Goal: Find specific page/section: Find specific page/section

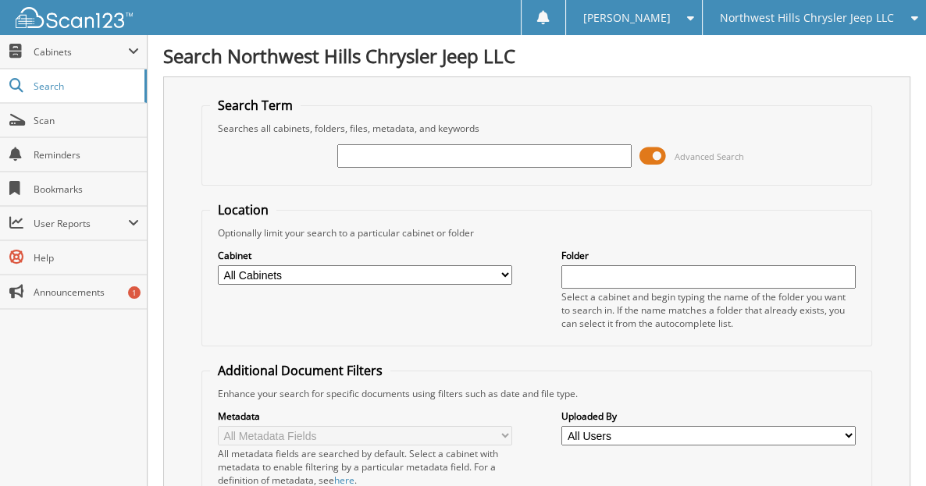
click at [59, 117] on span "Scan" at bounding box center [86, 120] width 105 height 13
type input "DAVIDSON"
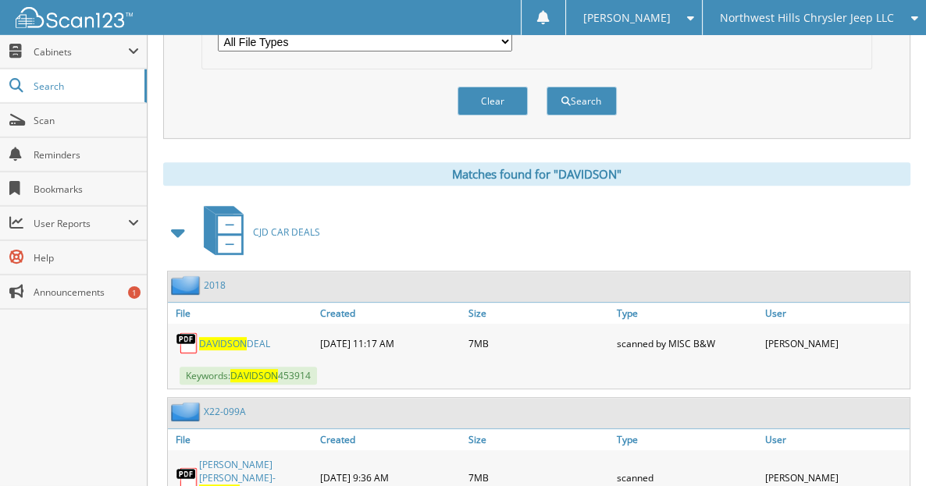
scroll to position [574, 0]
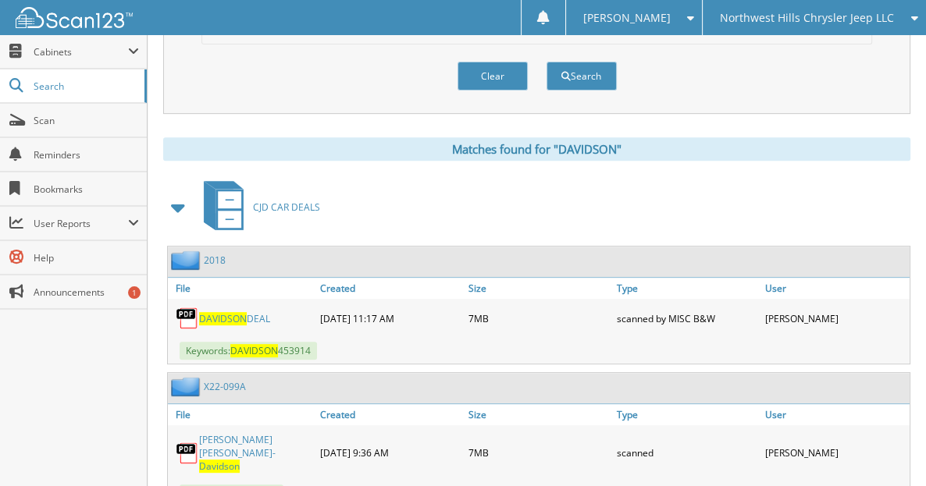
click at [179, 213] on span at bounding box center [179, 208] width 22 height 28
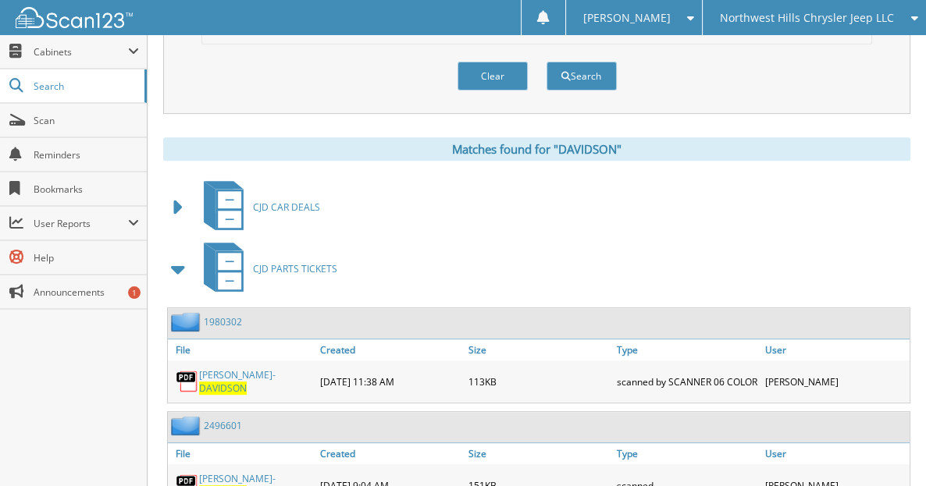
click at [182, 280] on span at bounding box center [179, 269] width 22 height 28
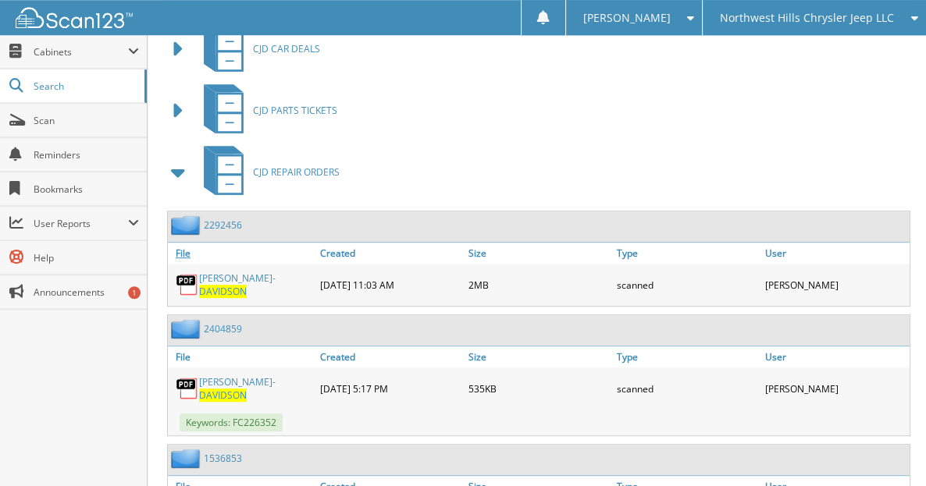
scroll to position [738, 0]
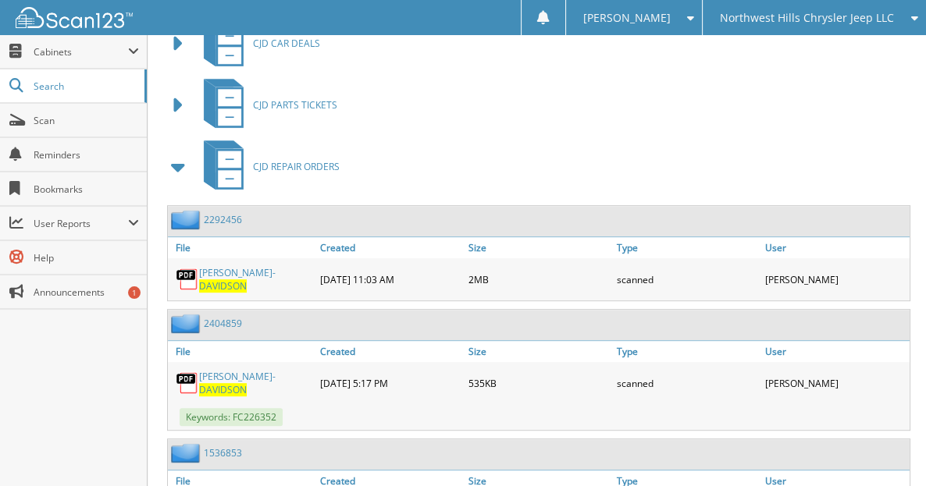
click at [172, 174] on span at bounding box center [179, 167] width 22 height 28
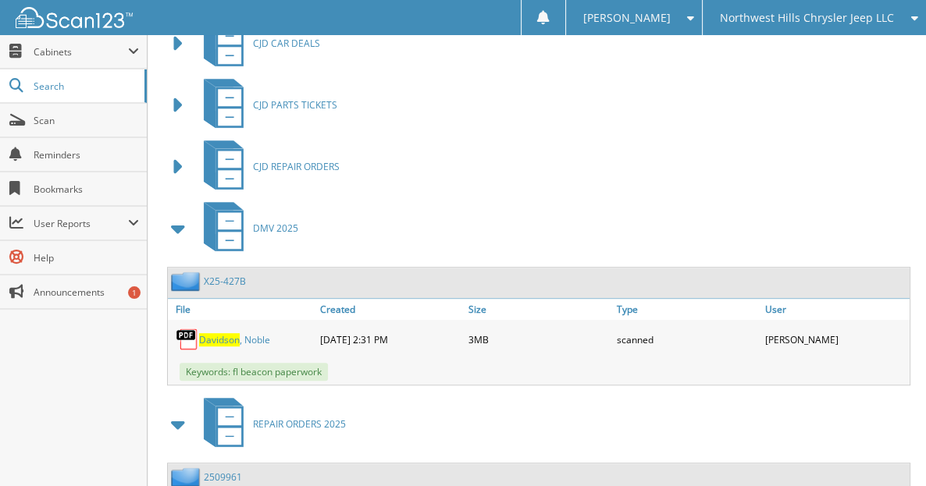
click at [183, 236] on span at bounding box center [179, 229] width 22 height 28
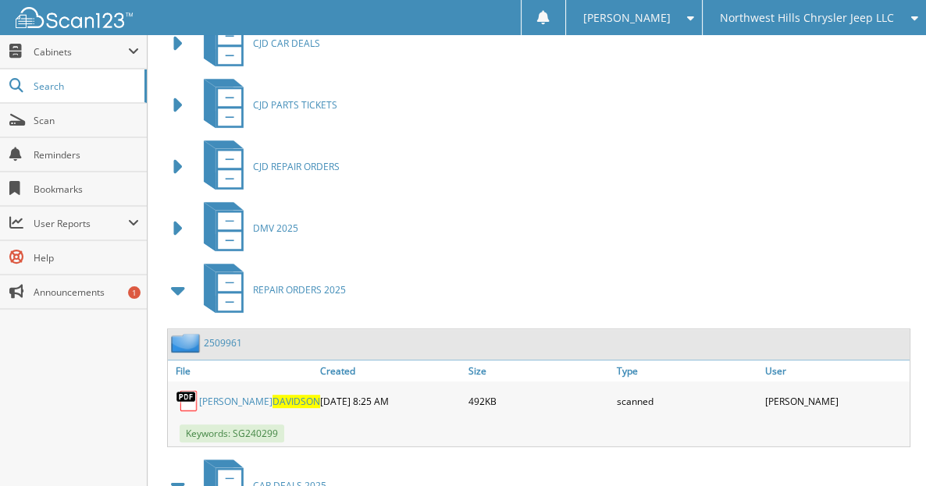
click at [177, 297] on span at bounding box center [179, 290] width 22 height 28
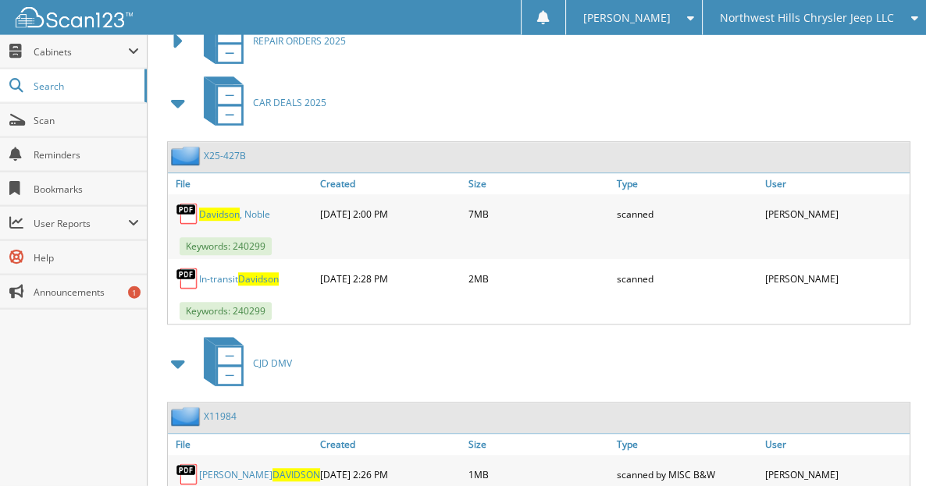
scroll to position [901, 0]
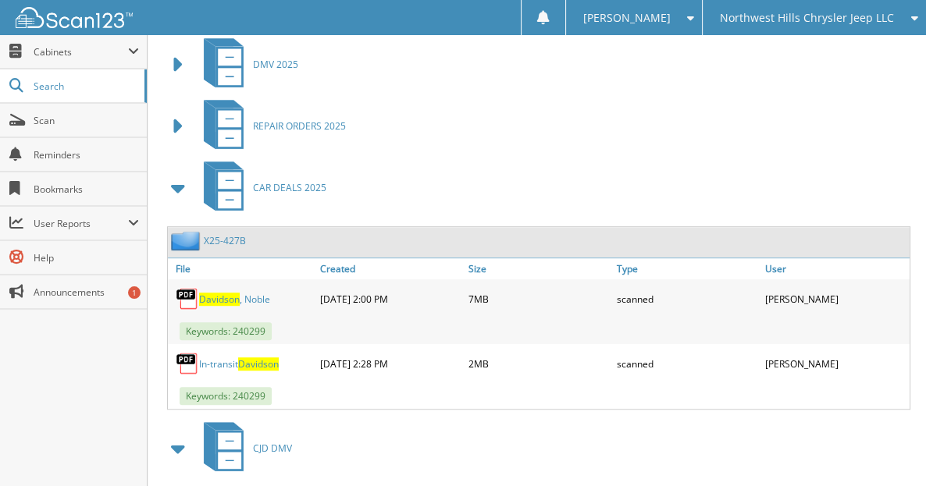
click at [238, 244] on link "X25-427B" at bounding box center [225, 240] width 42 height 13
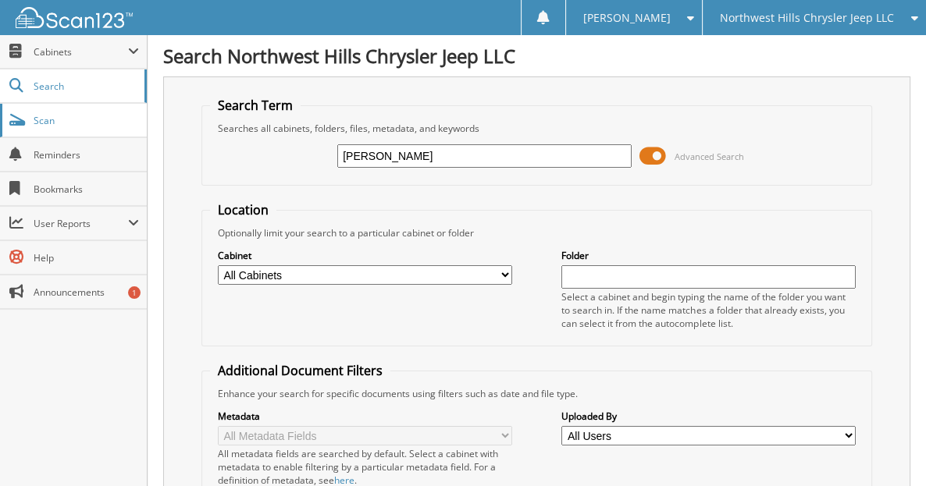
type input "[PERSON_NAME]"
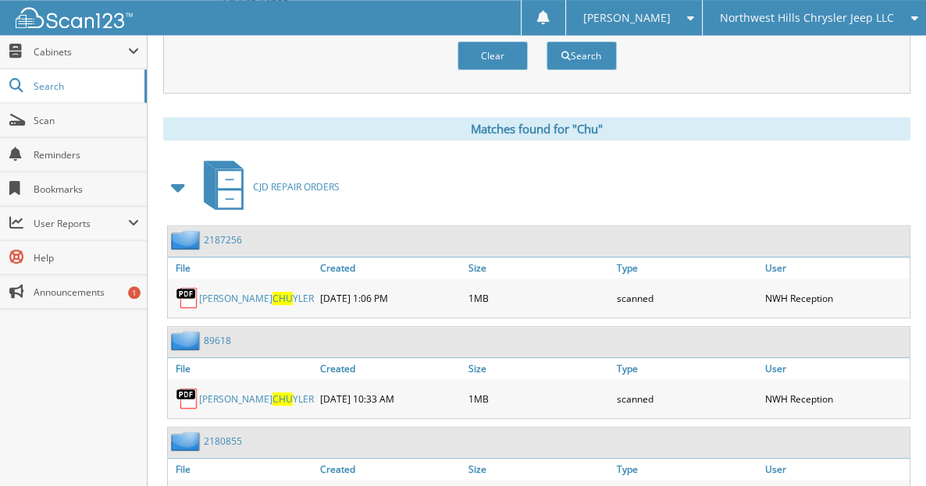
scroll to position [669, 0]
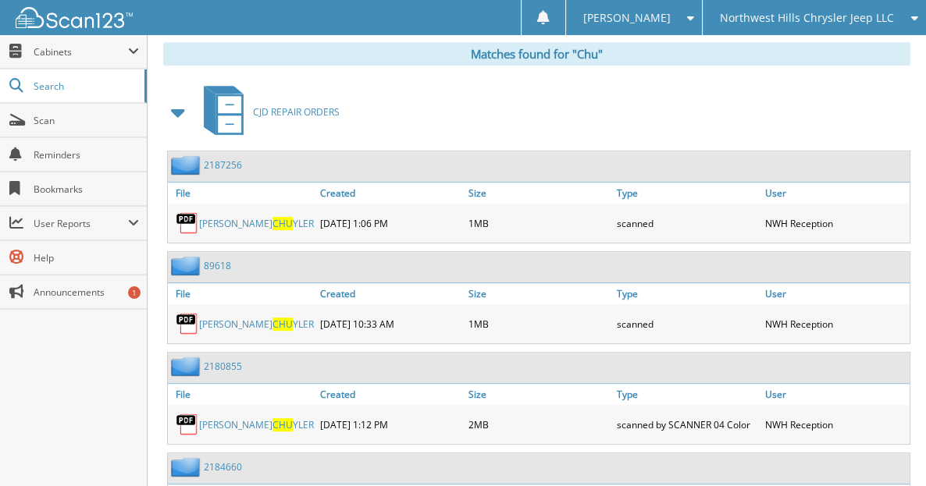
click at [170, 116] on span at bounding box center [179, 112] width 22 height 28
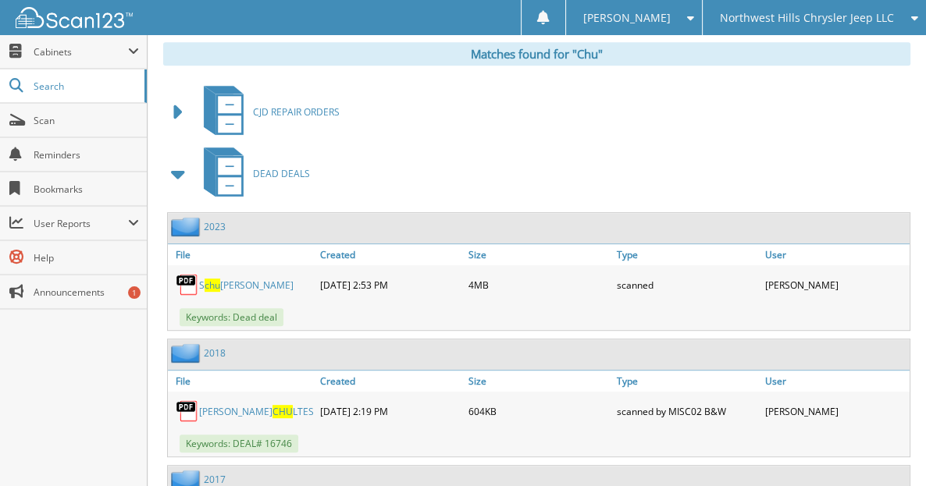
click at [184, 182] on span at bounding box center [179, 174] width 22 height 28
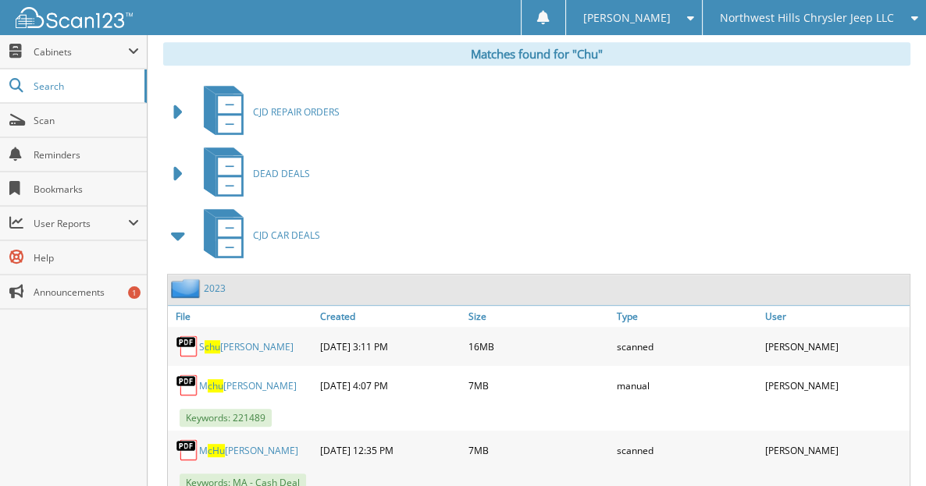
click at [187, 243] on span at bounding box center [179, 236] width 22 height 28
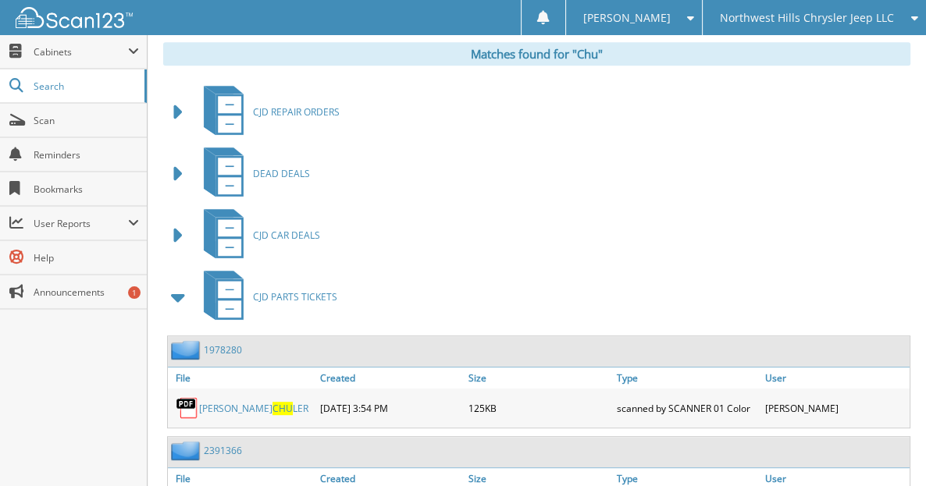
click at [181, 292] on span at bounding box center [179, 297] width 22 height 28
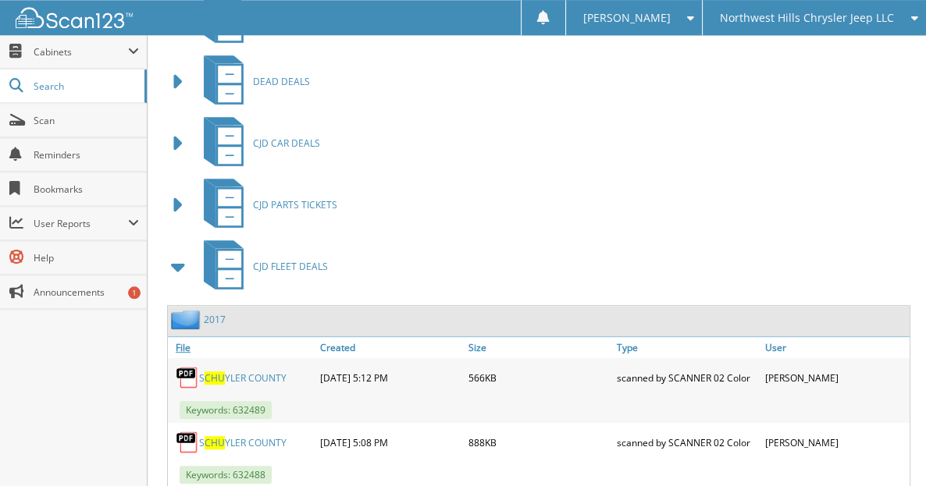
scroll to position [833, 0]
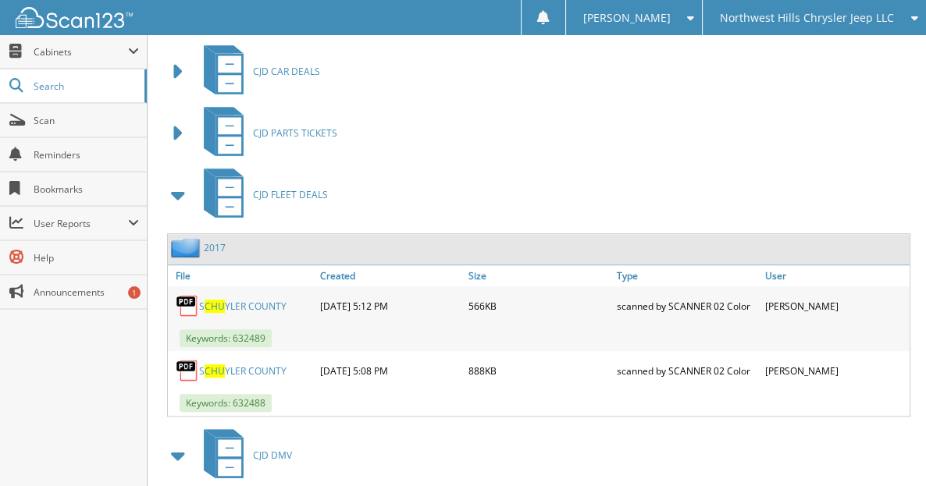
click at [182, 199] on span at bounding box center [179, 195] width 22 height 28
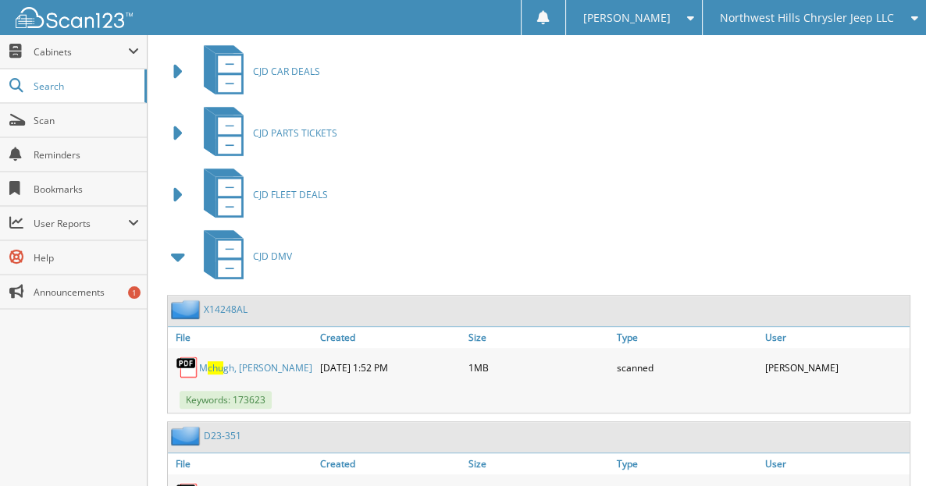
click at [183, 261] on span at bounding box center [179, 257] width 22 height 28
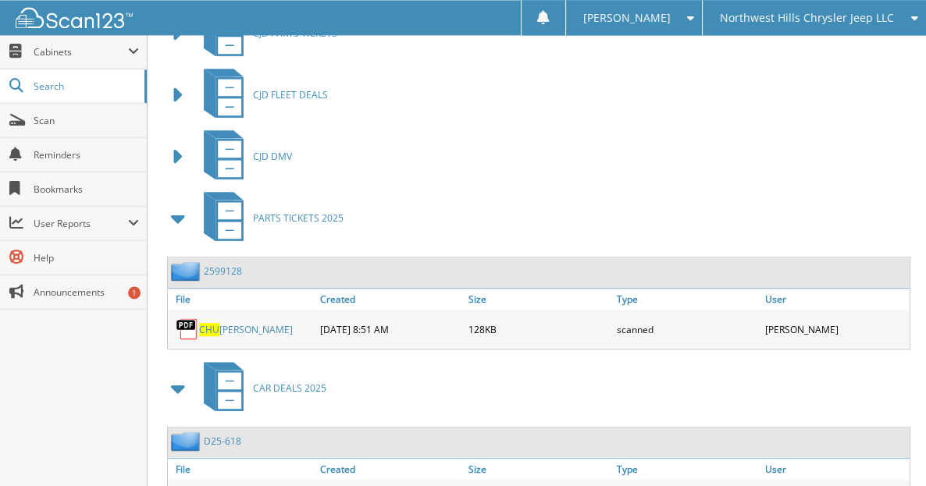
scroll to position [1079, 0]
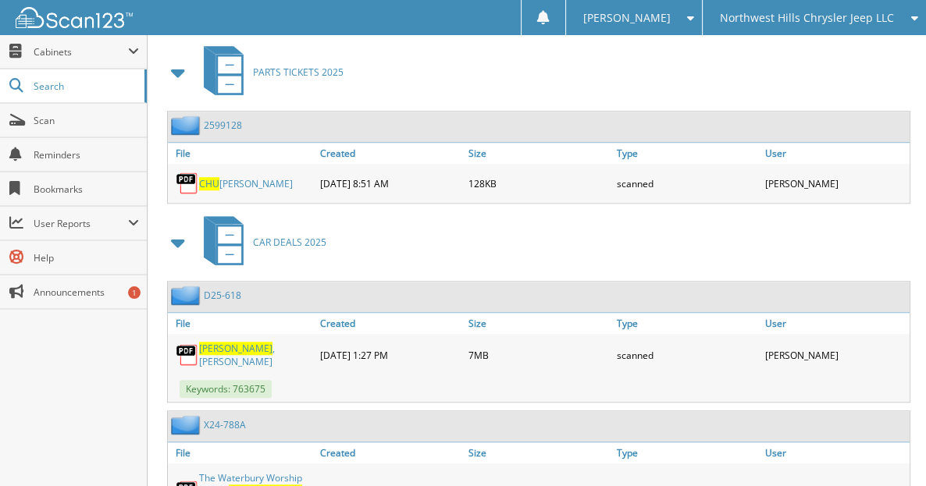
click at [174, 80] on span at bounding box center [179, 73] width 22 height 28
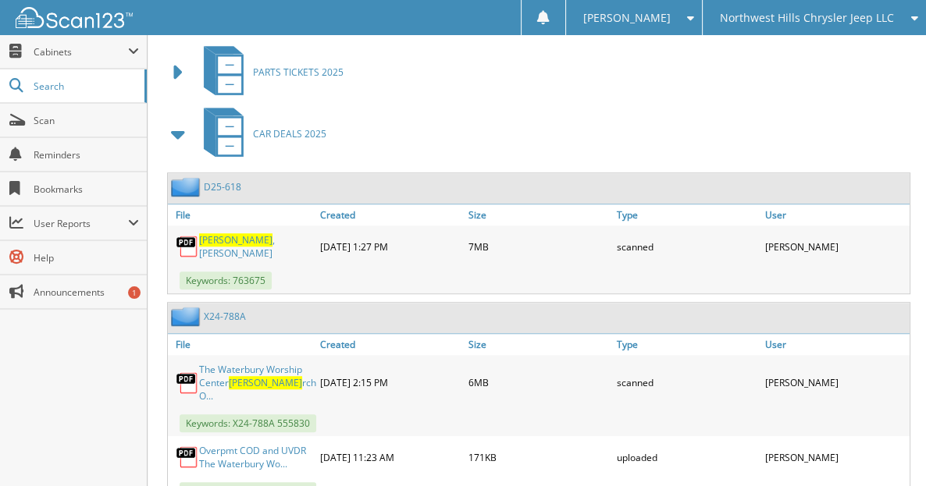
click at [221, 194] on link "D25-618" at bounding box center [222, 186] width 37 height 13
